Goal: Navigation & Orientation: Find specific page/section

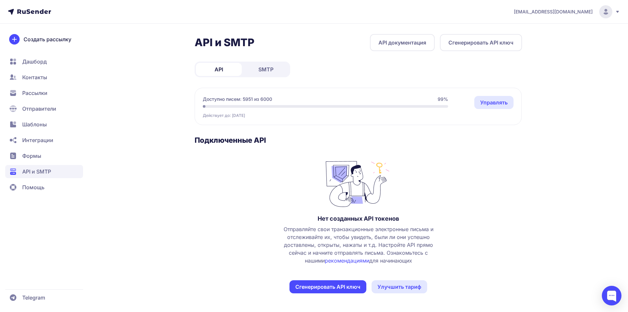
click at [275, 64] on link "SMTP" at bounding box center [266, 69] width 46 height 13
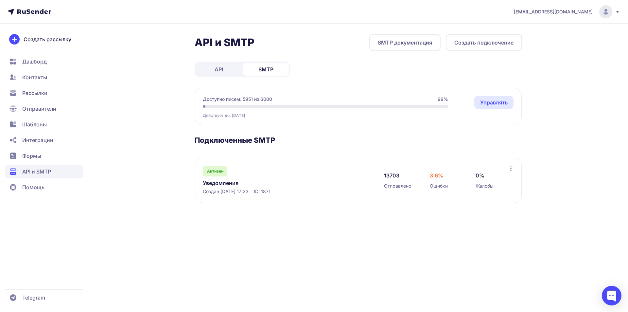
click at [223, 183] on link "Уведомления" at bounding box center [270, 183] width 134 height 8
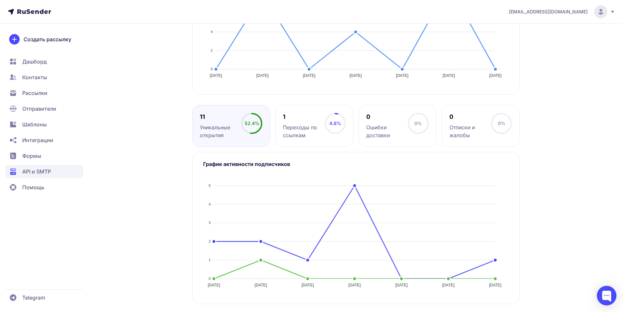
scroll to position [71, 0]
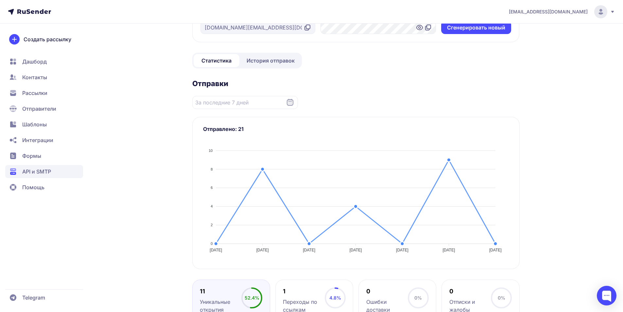
click at [260, 62] on span "История отправок" at bounding box center [271, 61] width 48 height 8
